Goal: Transaction & Acquisition: Download file/media

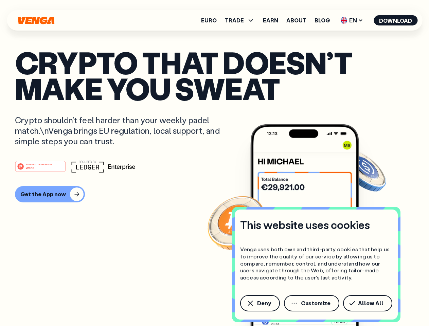
click at [214, 163] on div "#1 PRODUCT OF THE MONTH Web3" at bounding box center [214, 166] width 399 height 12
click at [260, 304] on span "Deny" at bounding box center [264, 303] width 14 height 5
click at [312, 304] on img at bounding box center [304, 238] width 109 height 228
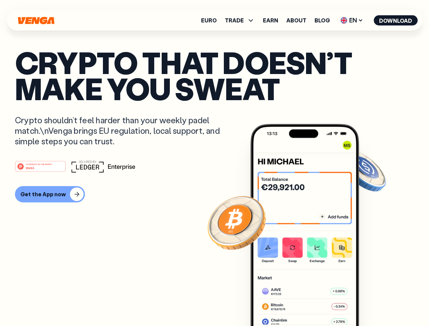
click at [369, 304] on article "Crypto that doesn’t make you sweat Crypto shouldn’t feel harder than your weekl…" at bounding box center [214, 176] width 399 height 255
click at [242, 20] on span "TRADE" at bounding box center [234, 20] width 19 height 5
click at [352, 20] on span "EN" at bounding box center [352, 20] width 28 height 11
click at [396, 20] on button "Download" at bounding box center [396, 20] width 44 height 10
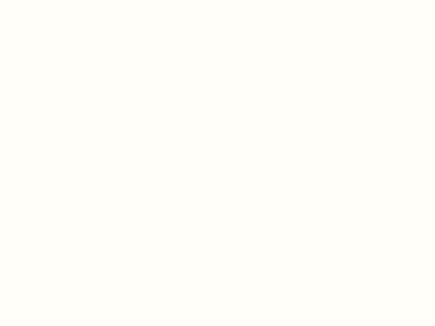
click at [49, 0] on html "This website uses cookies Venga uses both own and third-party cookies that help…" at bounding box center [217, 0] width 435 height 0
click at [41, 0] on html "This website uses cookies Venga uses both own and third-party cookies that help…" at bounding box center [217, 0] width 435 height 0
